Goal: Submit feedback/report problem

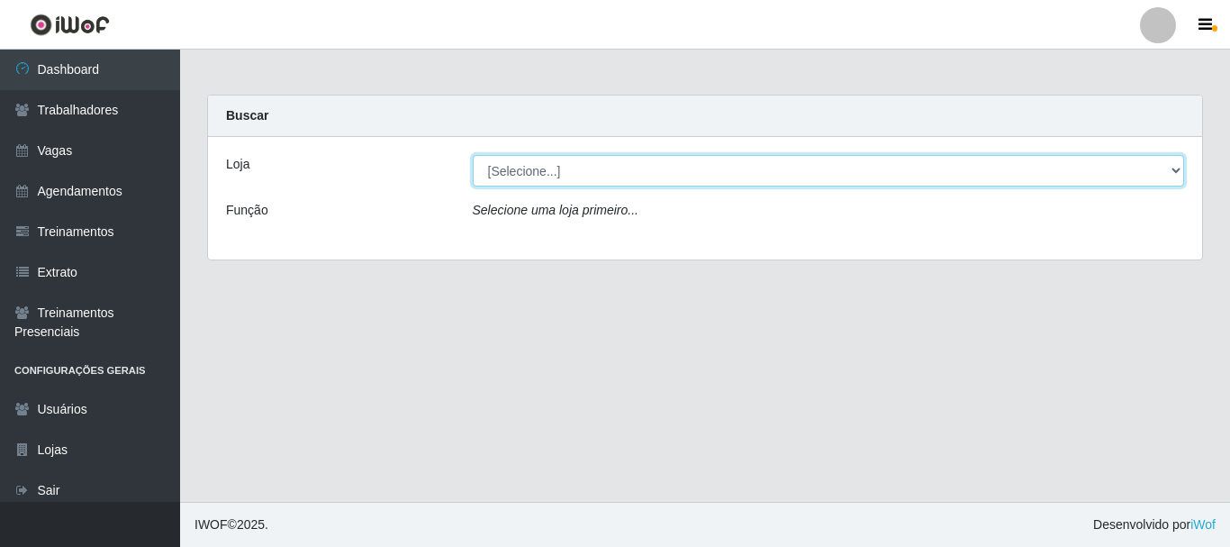
click at [1177, 171] on select "[Selecione...] SuperFácil Atacado - [PERSON_NAME]" at bounding box center [829, 171] width 712 height 32
select select "399"
click at [473, 155] on select "[Selecione...] SuperFácil Atacado - [PERSON_NAME]" at bounding box center [829, 171] width 712 height 32
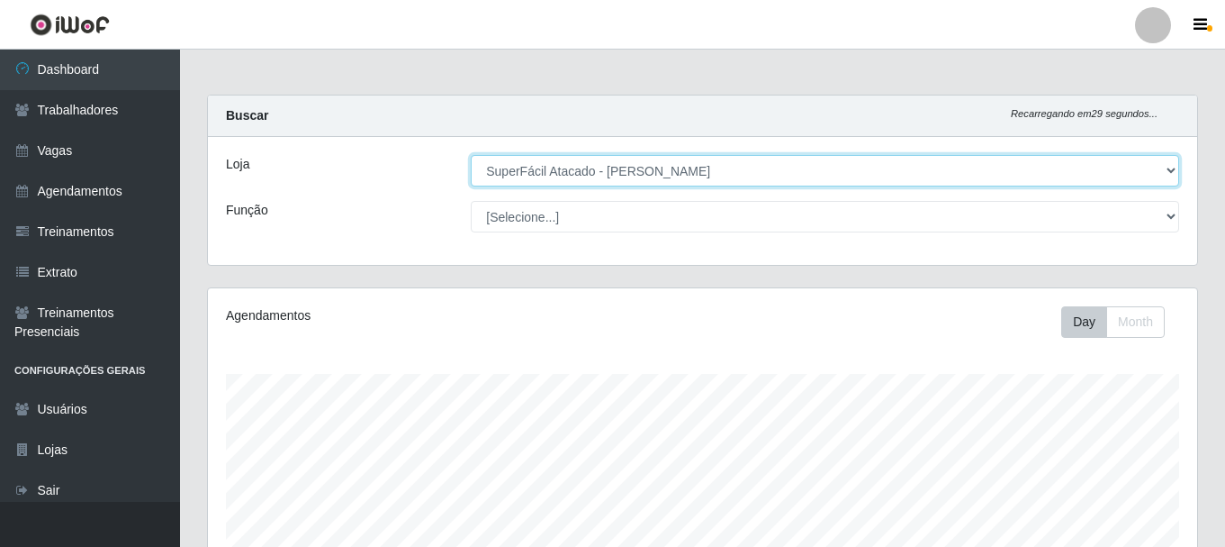
scroll to position [374, 990]
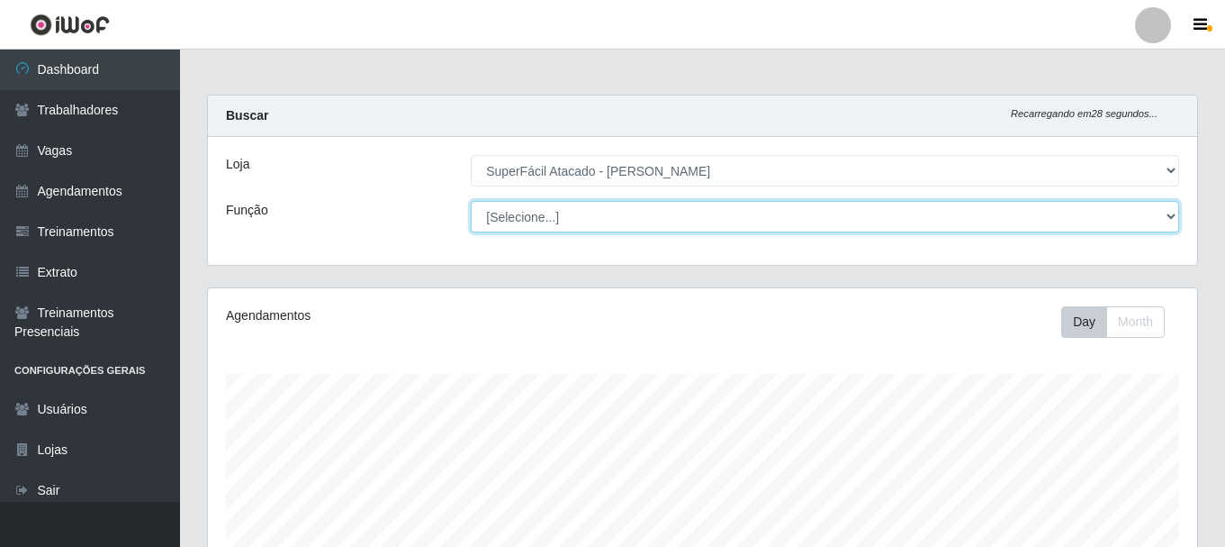
click at [1168, 214] on select "[Selecione...] Embalador Embalador + Embalador ++ Operador de Caixa Operador de…" at bounding box center [825, 217] width 709 height 32
select select "22"
click at [471, 201] on select "[Selecione...] Embalador Embalador + Embalador ++ Operador de Caixa Operador de…" at bounding box center [825, 217] width 709 height 32
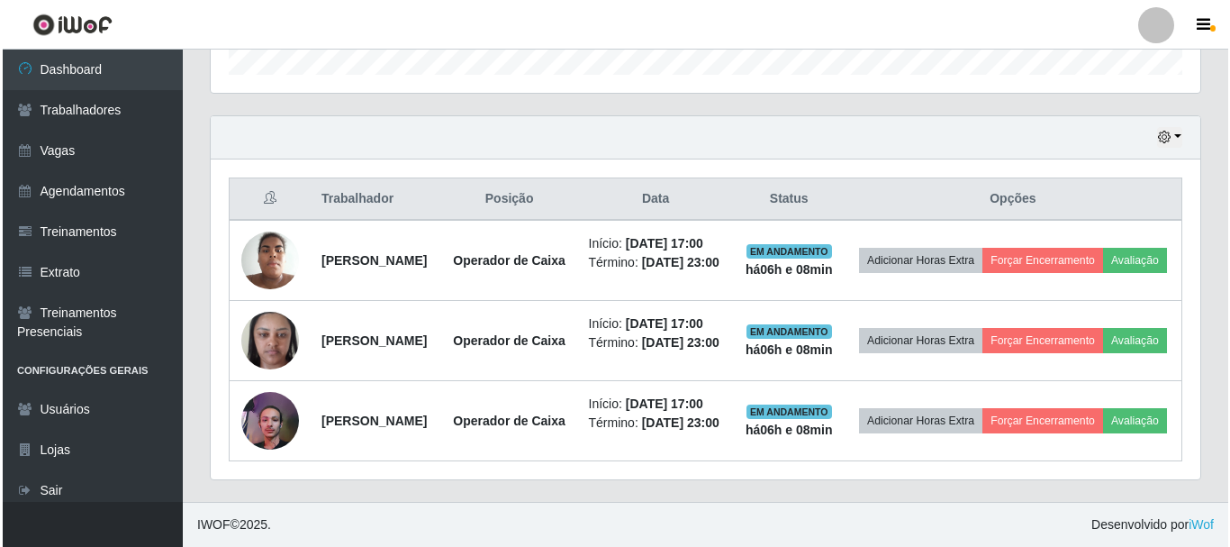
scroll to position [630, 0]
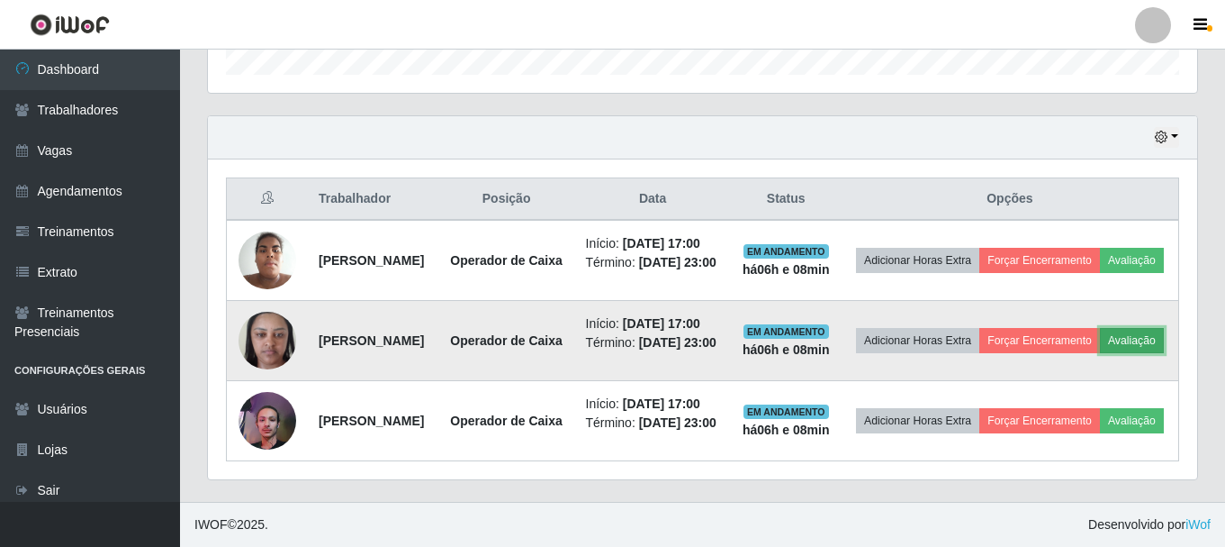
click at [1100, 339] on button "Avaliação" at bounding box center [1132, 340] width 64 height 25
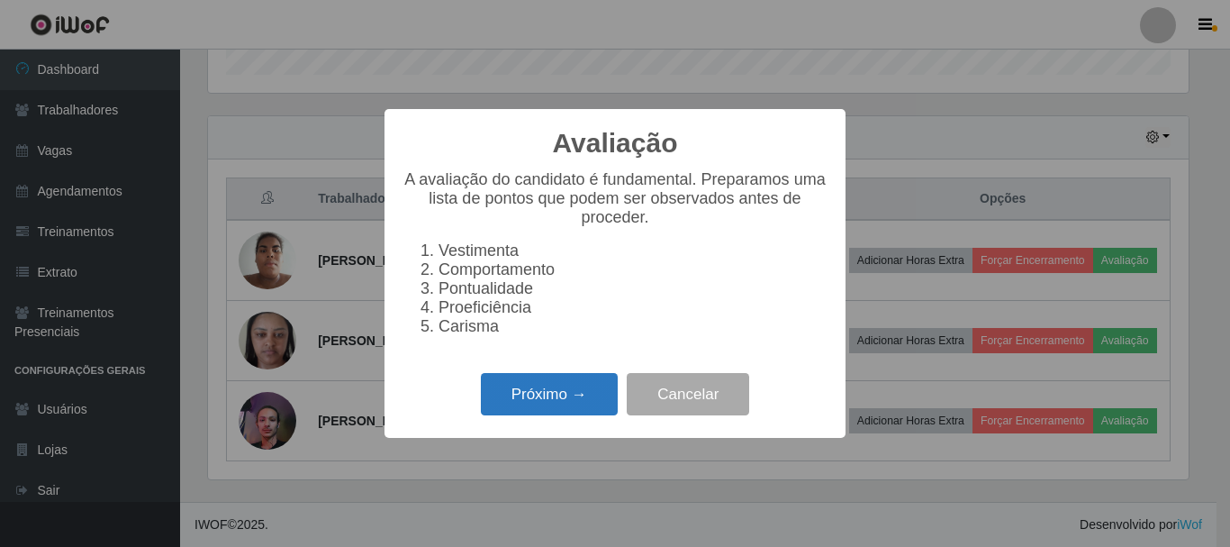
click at [583, 413] on button "Próximo →" at bounding box center [549, 394] width 137 height 42
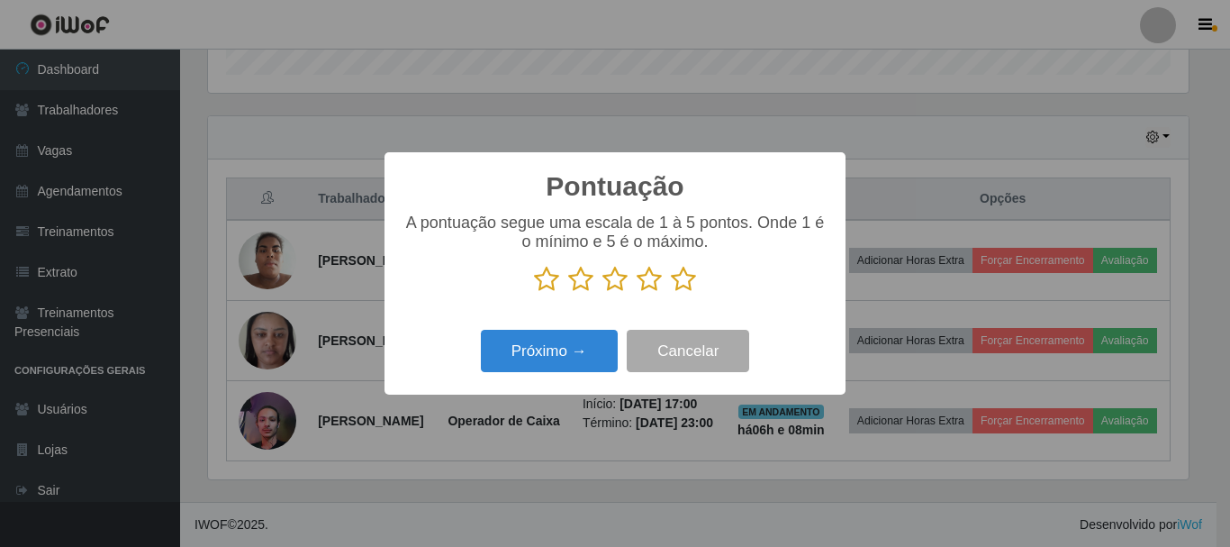
click at [689, 285] on icon at bounding box center [683, 279] width 25 height 27
click at [671, 293] on input "radio" at bounding box center [671, 293] width 0 height 0
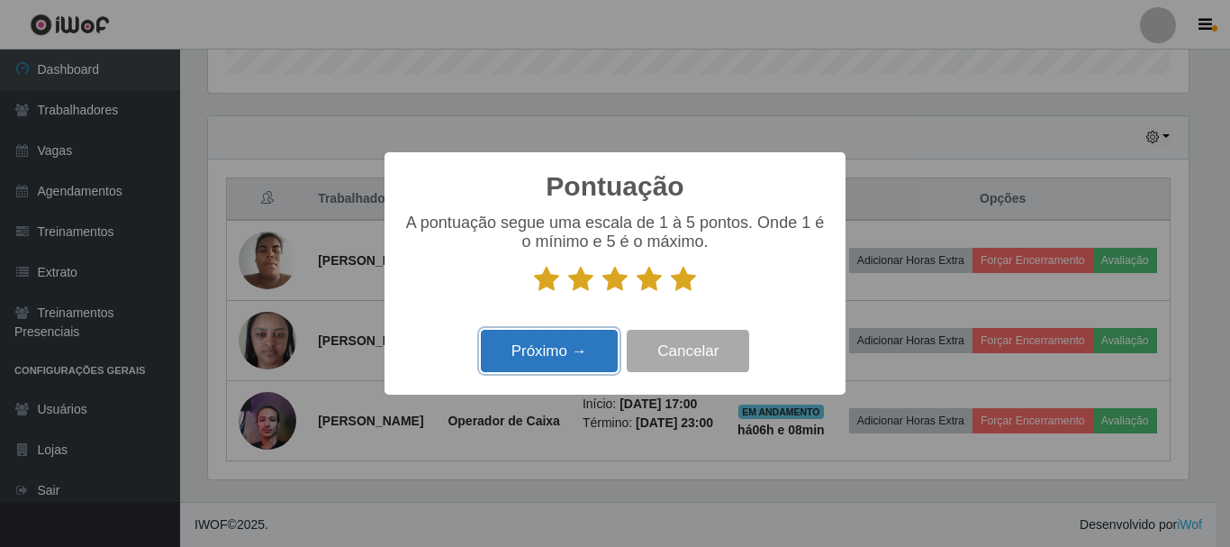
click at [596, 360] on button "Próximo →" at bounding box center [549, 351] width 137 height 42
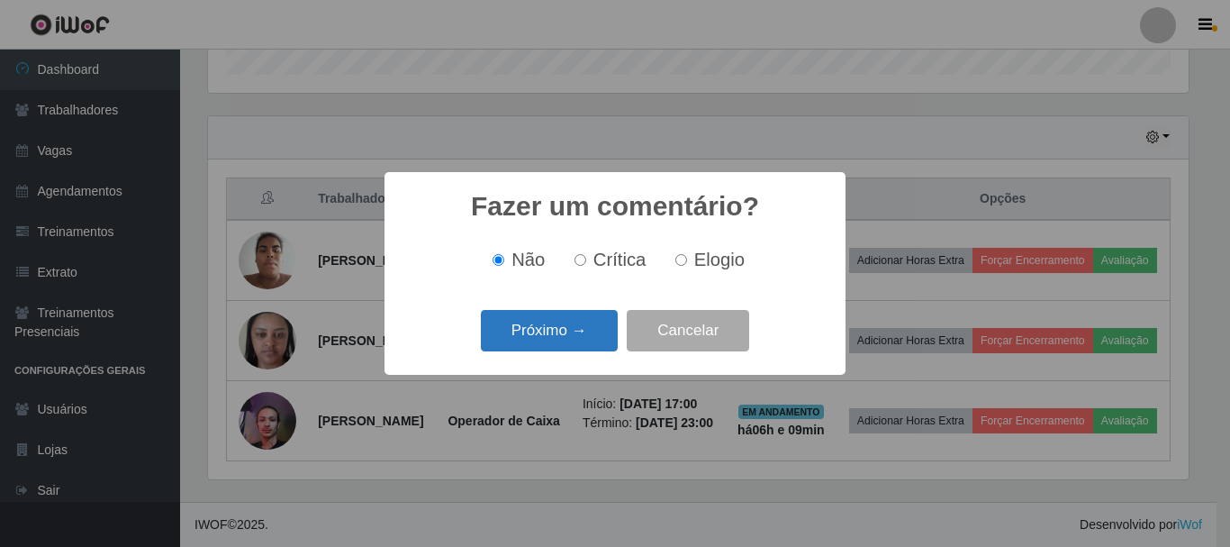
click at [592, 339] on button "Próximo →" at bounding box center [549, 331] width 137 height 42
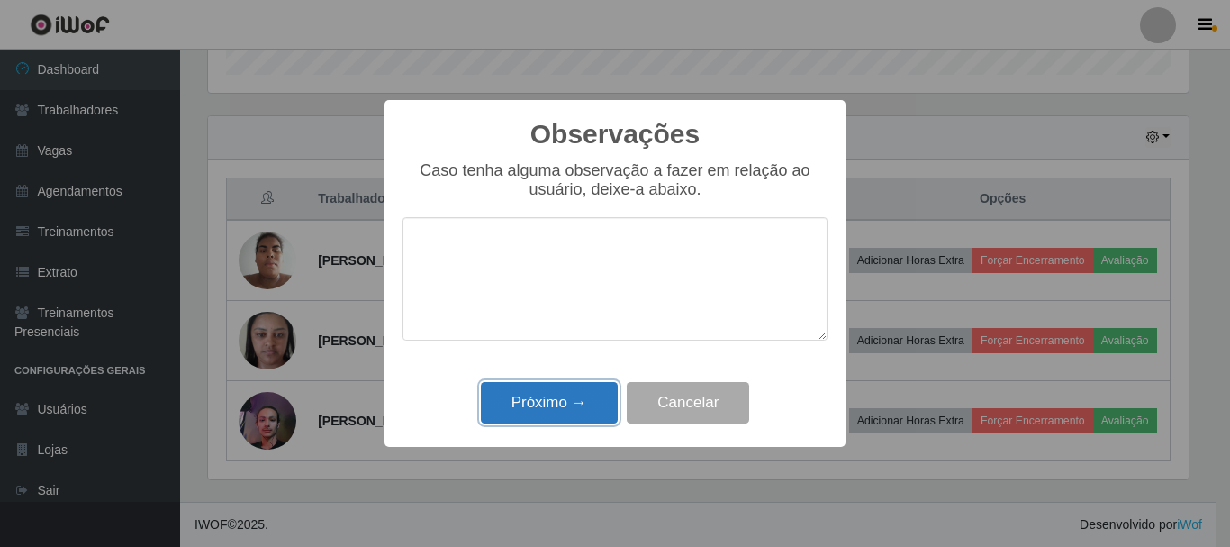
click at [579, 412] on button "Próximo →" at bounding box center [549, 403] width 137 height 42
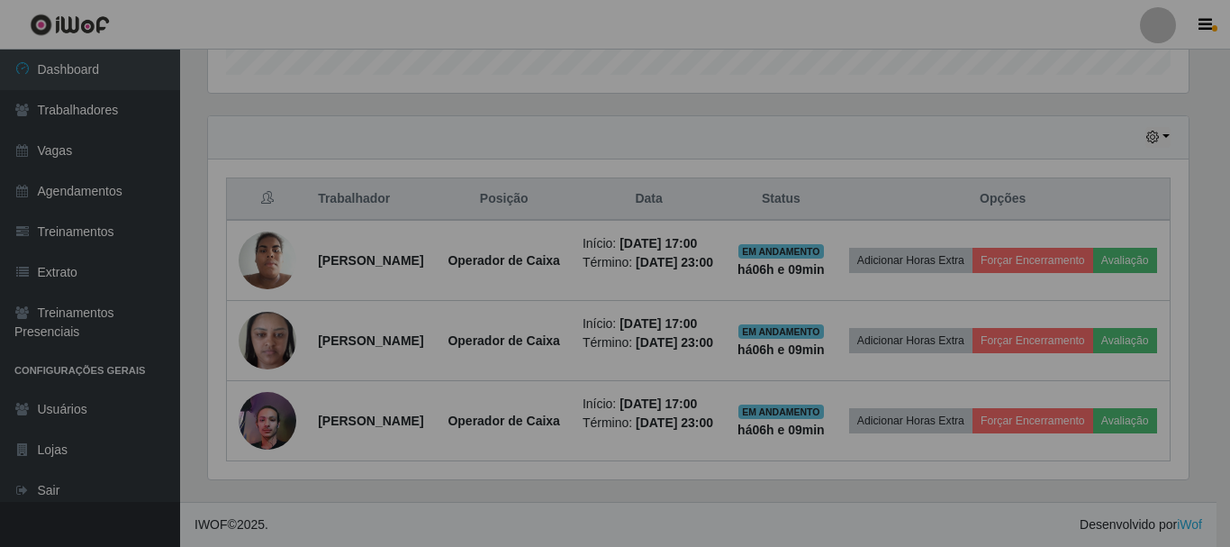
scroll to position [374, 990]
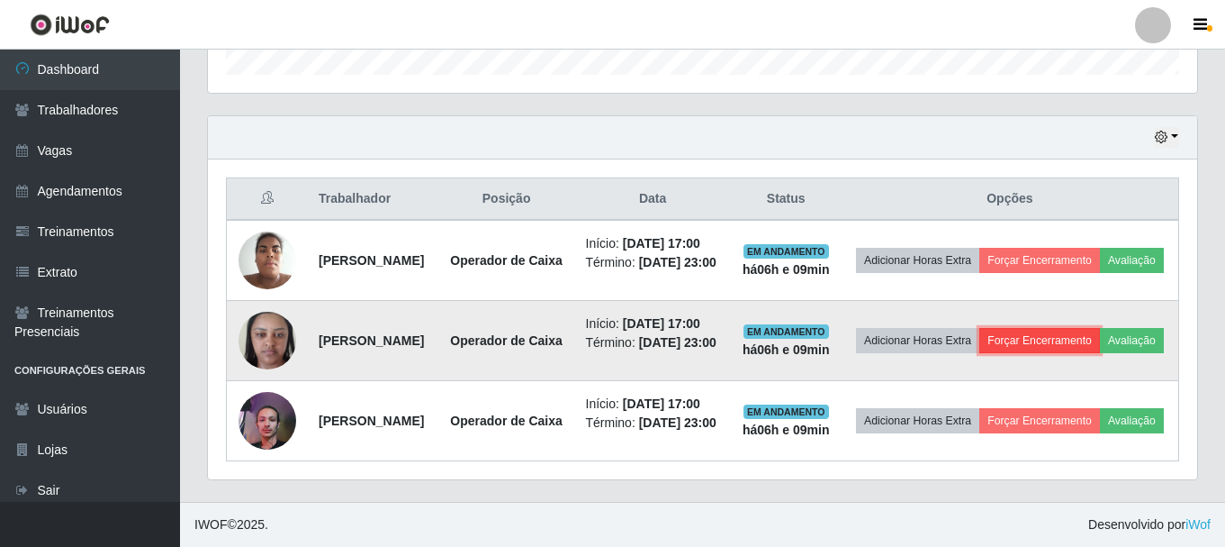
click at [1100, 331] on button "Forçar Encerramento" at bounding box center [1040, 340] width 121 height 25
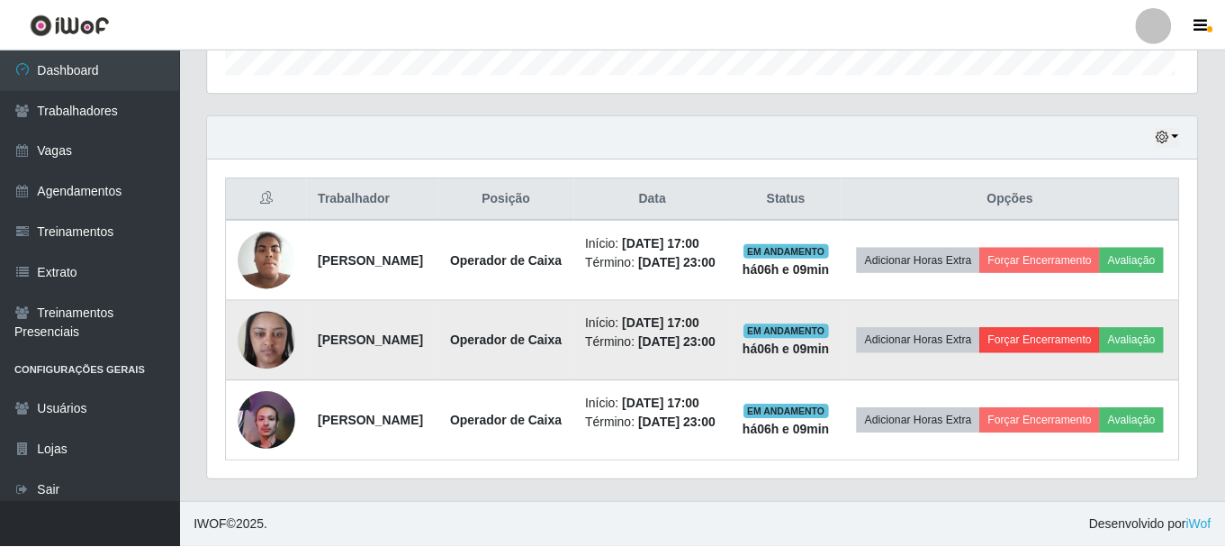
scroll to position [374, 981]
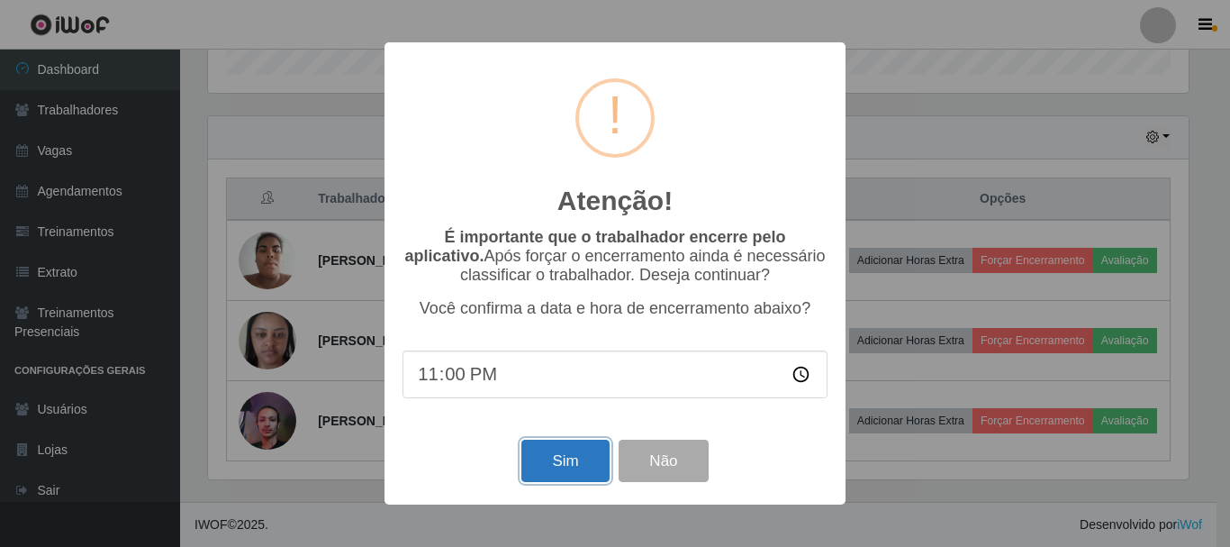
click at [575, 453] on button "Sim" at bounding box center [564, 460] width 87 height 42
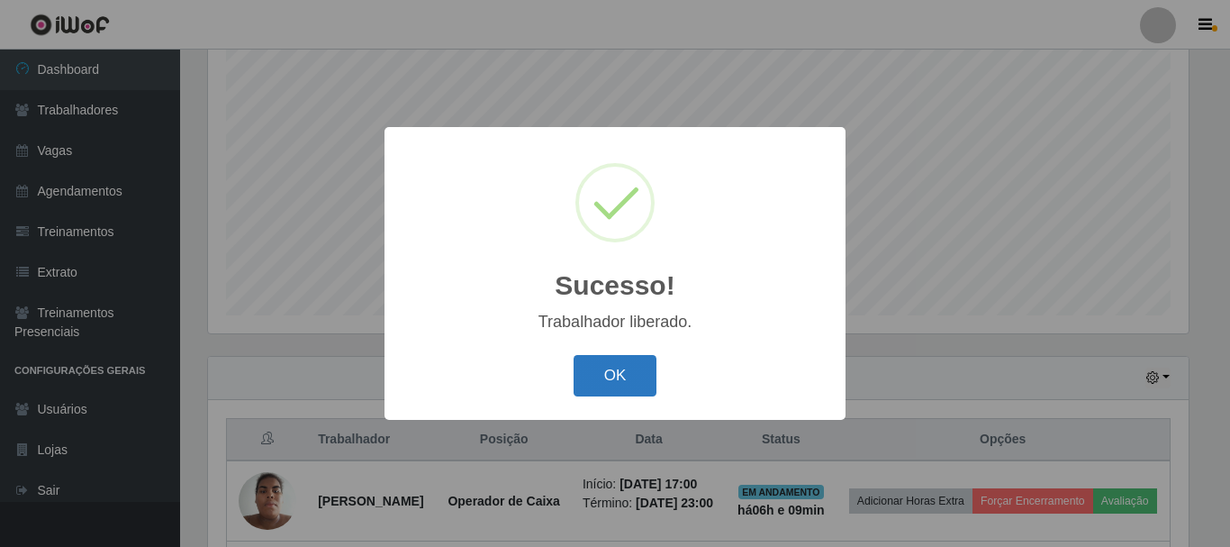
click at [645, 372] on button "OK" at bounding box center [616, 376] width 84 height 42
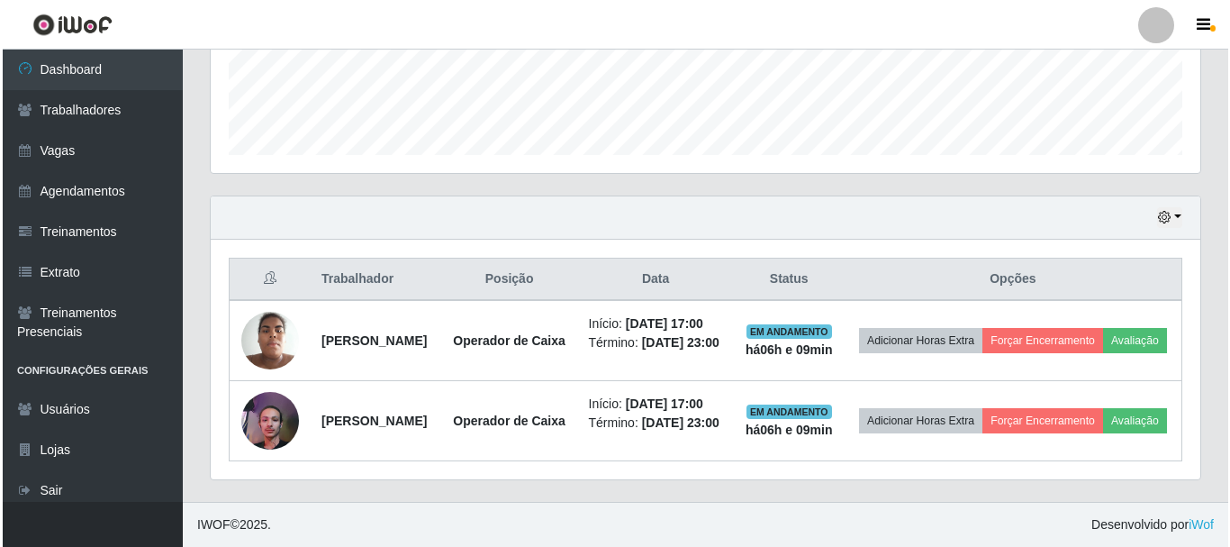
scroll to position [516, 0]
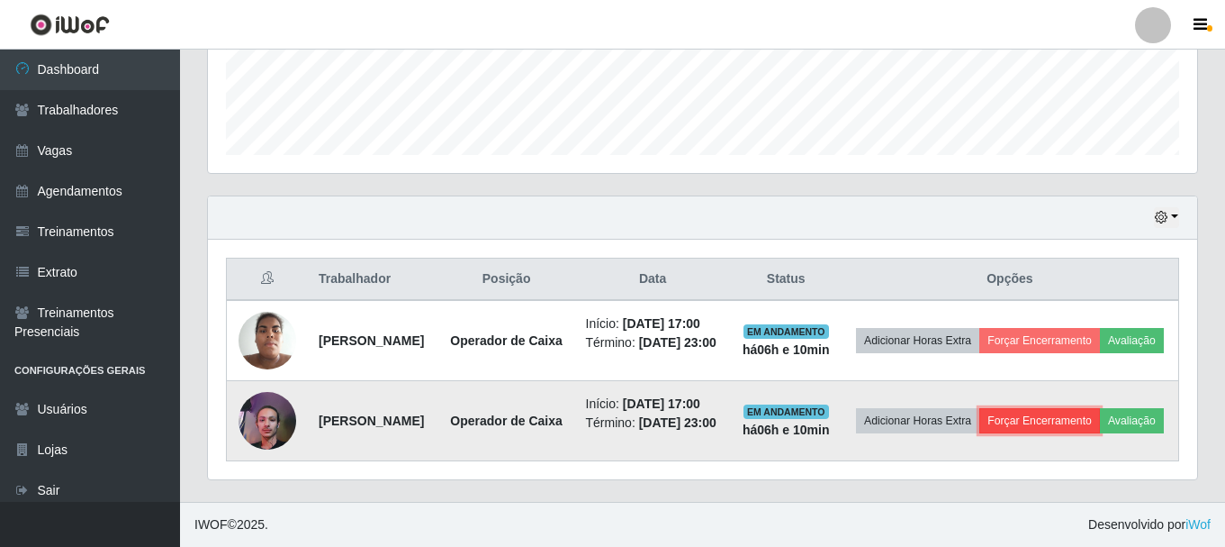
click at [1100, 408] on button "Forçar Encerramento" at bounding box center [1040, 420] width 121 height 25
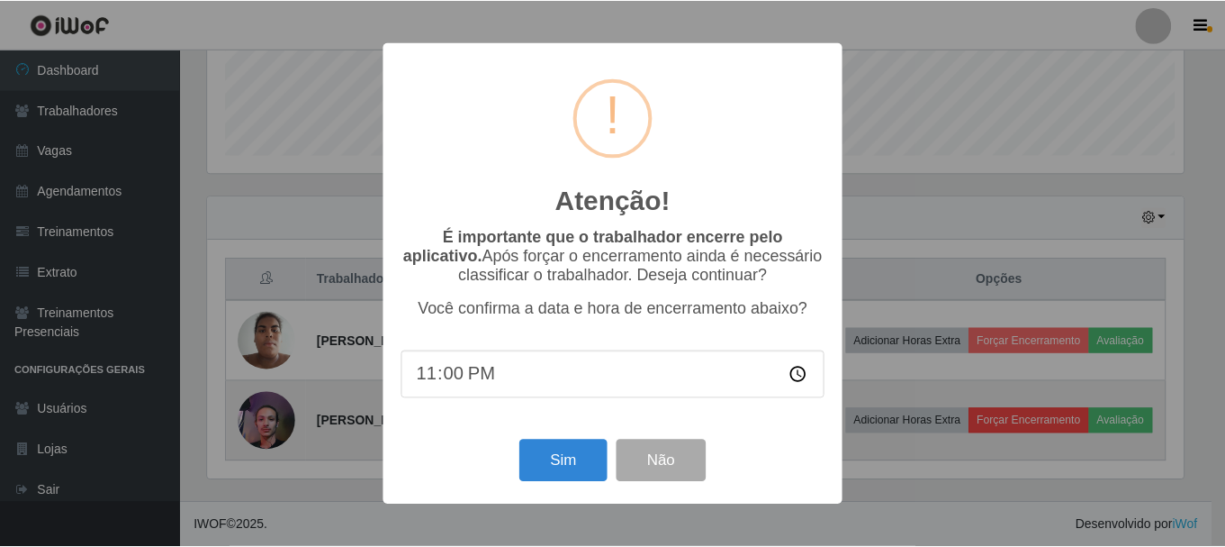
scroll to position [374, 981]
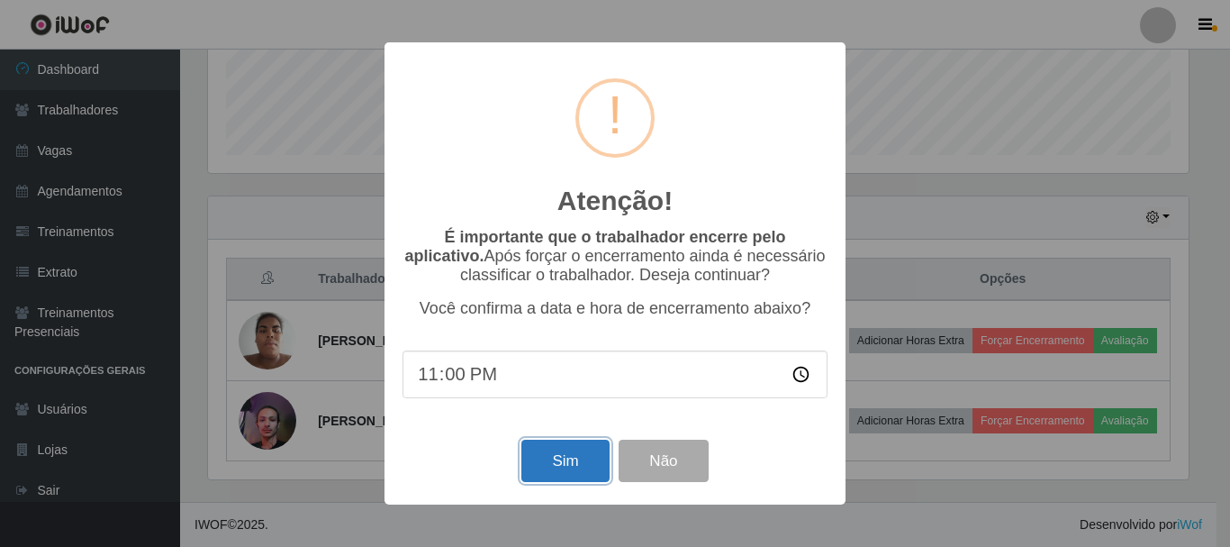
click at [566, 475] on button "Sim" at bounding box center [564, 460] width 87 height 42
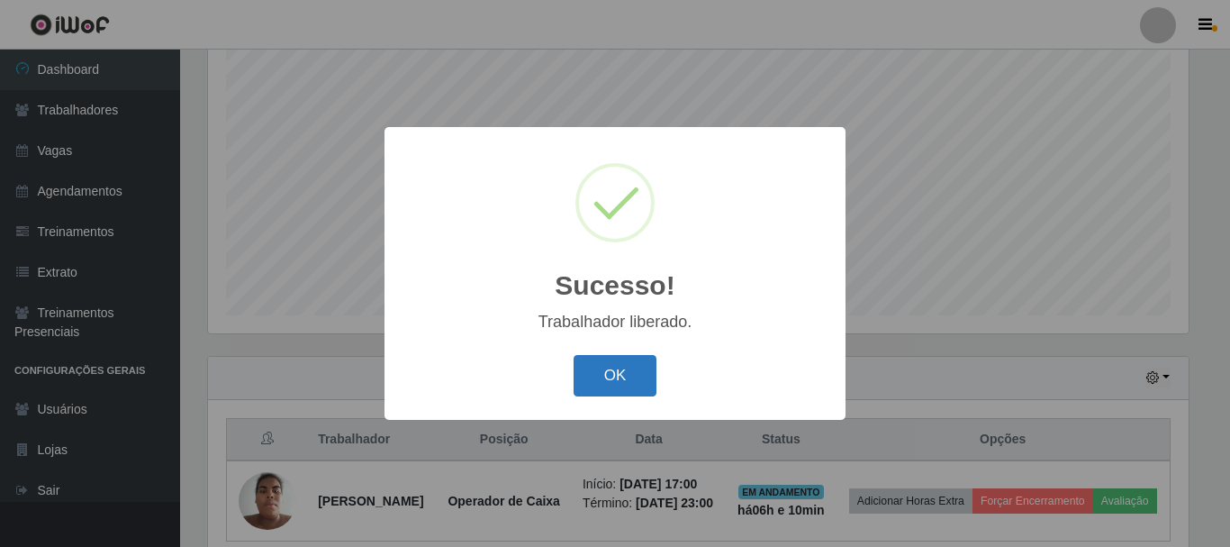
click at [596, 366] on button "OK" at bounding box center [616, 376] width 84 height 42
